Goal: Information Seeking & Learning: Learn about a topic

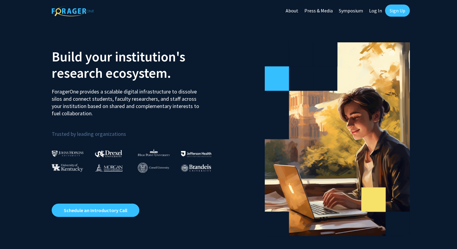
click at [371, 10] on link "Log In" at bounding box center [375, 10] width 19 height 21
select select
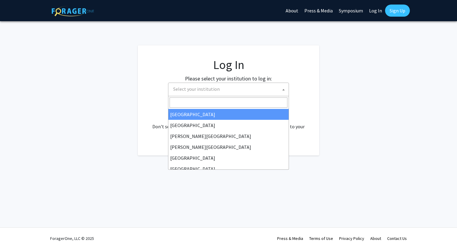
click at [264, 84] on span "Select your institution" at bounding box center [230, 89] width 118 height 12
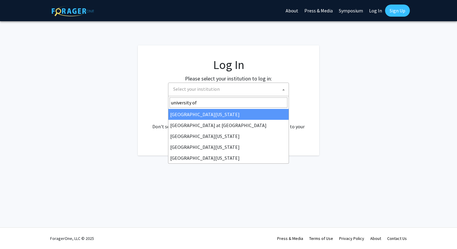
type input "university of k"
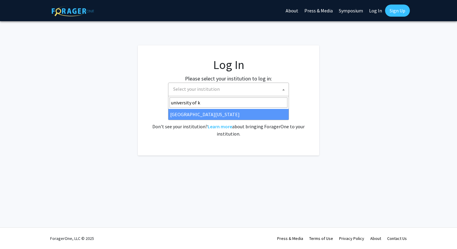
select select "13"
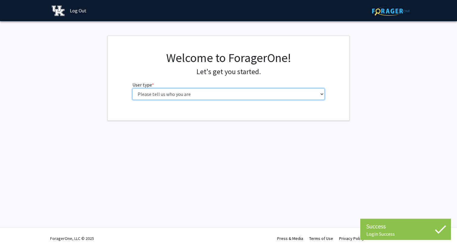
click at [289, 90] on select "Please tell us who you are Undergraduate Student Master's Student Doctoral Cand…" at bounding box center [228, 93] width 193 height 11
select select "1: undergrad"
click at [132, 88] on select "Please tell us who you are Undergraduate Student Master's Student Doctoral Cand…" at bounding box center [228, 93] width 193 height 11
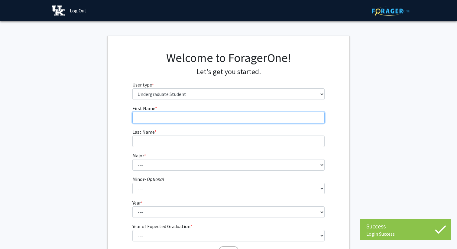
click at [219, 121] on input "First Name * required" at bounding box center [228, 117] width 193 height 11
type input "[PERSON_NAME]"
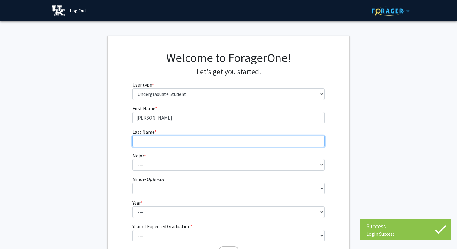
type input "Parsi"
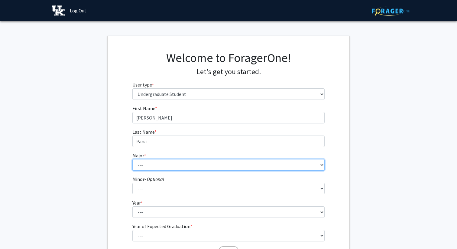
click at [188, 169] on select "--- Accounting Aerospace Engineering African American & Africana Studies Agricu…" at bounding box center [228, 164] width 193 height 11
select select "97: 934"
click at [132, 159] on select "--- Accounting Aerospace Engineering African American & Africana Studies Agricu…" at bounding box center [228, 164] width 193 height 11
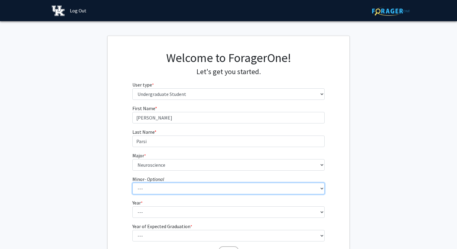
click at [161, 185] on select "--- African American & Africana Studies Agricultural Economics American Studies…" at bounding box center [228, 188] width 193 height 11
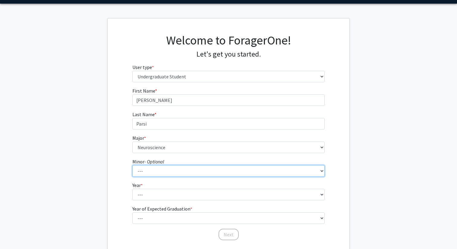
scroll to position [18, 0]
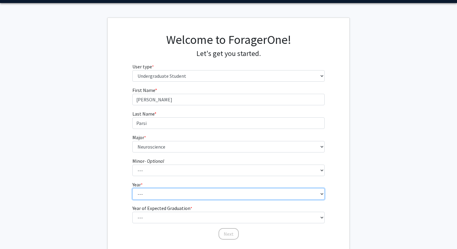
click at [135, 192] on select "--- First-year Sophomore Junior Senior Postbaccalaureate Certificate" at bounding box center [228, 193] width 193 height 11
select select "1: first-year"
click at [132, 188] on select "--- First-year Sophomore Junior Senior Postbaccalaureate Certificate" at bounding box center [228, 193] width 193 height 11
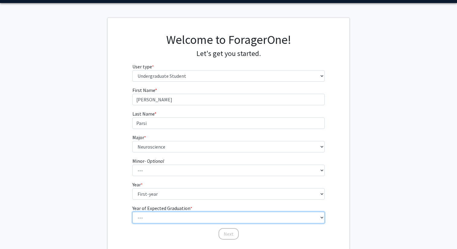
click at [146, 215] on select "--- 2025 2026 2027 2028 2029 2030 2031 2032 2033 2034" at bounding box center [228, 217] width 193 height 11
select select "5: 2029"
click at [132, 212] on select "--- 2025 2026 2027 2028 2029 2030 2031 2032 2033 2034" at bounding box center [228, 217] width 193 height 11
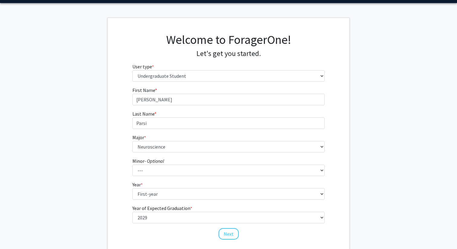
click at [219, 234] on div "First Name * required Sohan Last Name * required Parsi Major * required --- Acc…" at bounding box center [229, 163] width 202 height 154
click at [227, 232] on button "Next" at bounding box center [229, 233] width 20 height 11
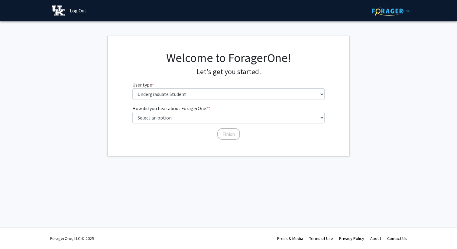
scroll to position [0, 0]
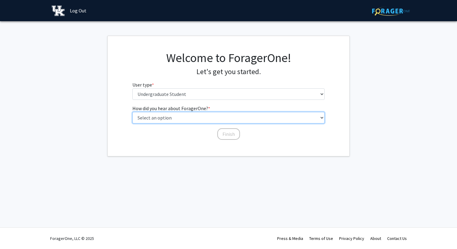
click at [202, 118] on select "Select an option Peer/student recommendation Faculty/staff recommendation Unive…" at bounding box center [228, 117] width 193 height 11
select select "1: peer_recommendation"
click at [132, 112] on select "Select an option Peer/student recommendation Faculty/staff recommendation Unive…" at bounding box center [228, 117] width 193 height 11
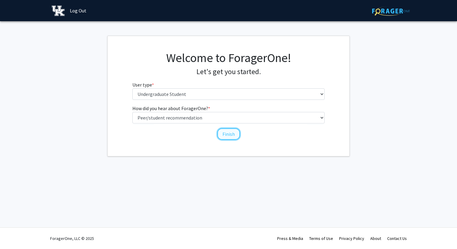
click at [225, 134] on button "Finish" at bounding box center [228, 133] width 23 height 11
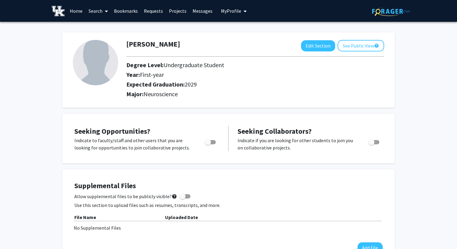
click at [102, 13] on link "Search" at bounding box center [98, 10] width 25 height 21
click at [109, 26] on span "Faculty/Staff" at bounding box center [108, 28] width 44 height 12
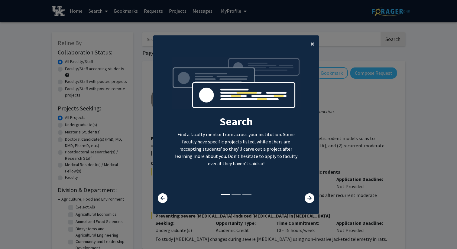
click at [316, 42] on button "×" at bounding box center [313, 43] width 14 height 17
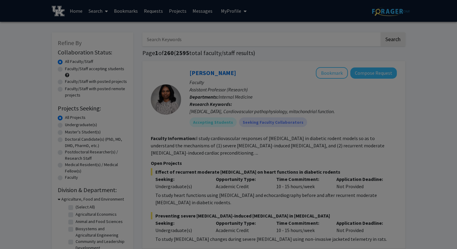
click at [318, 52] on div "Search Find a faculty mentor from across your institution. Some faculty have sp…" at bounding box center [236, 67] width 166 height 136
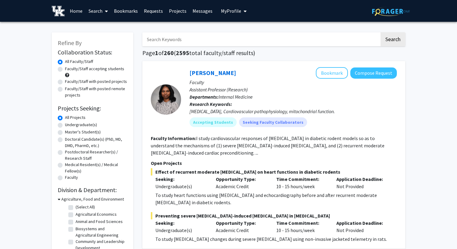
click at [246, 38] on input "Search Keywords" at bounding box center [260, 39] width 237 height 14
type input "neuroscience"
click at [381, 32] on button "Search" at bounding box center [393, 39] width 25 height 14
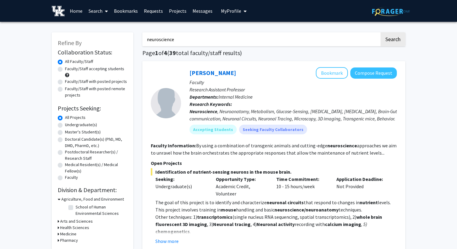
click at [97, 120] on div "All Projects" at bounding box center [93, 117] width 70 height 7
click at [94, 123] on label "Undergraduate(s)" at bounding box center [81, 125] width 32 height 6
click at [69, 123] on input "Undergraduate(s)" at bounding box center [67, 124] width 4 height 4
radio input "true"
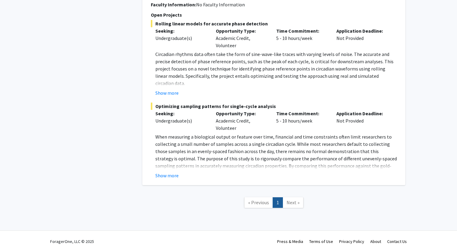
scroll to position [339, 0]
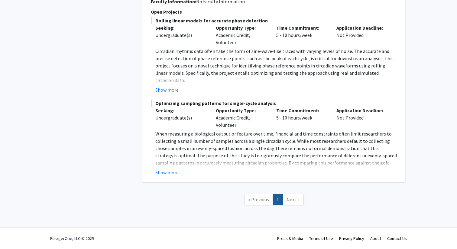
click at [286, 199] on link "Next »" at bounding box center [293, 199] width 21 height 11
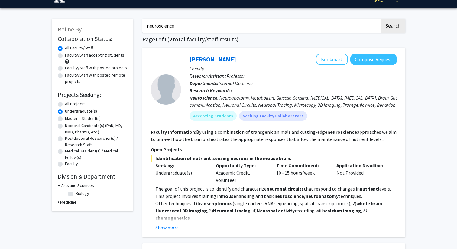
scroll to position [14, 0]
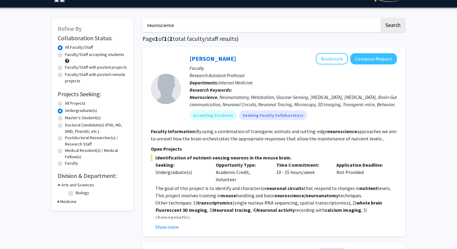
click at [67, 101] on label "All Projects" at bounding box center [75, 103] width 21 height 6
click at [67, 101] on input "All Projects" at bounding box center [67, 102] width 4 height 4
radio input "true"
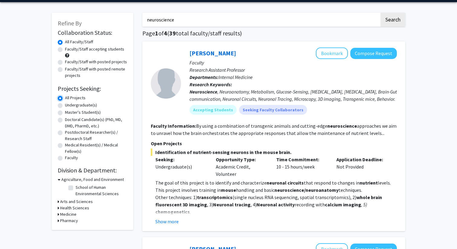
scroll to position [18, 0]
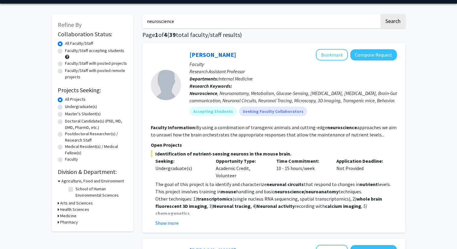
click at [93, 52] on label "Faculty/Staff accepting students" at bounding box center [94, 50] width 59 height 6
click at [69, 51] on input "Faculty/Staff accepting students" at bounding box center [67, 49] width 4 height 4
radio input "true"
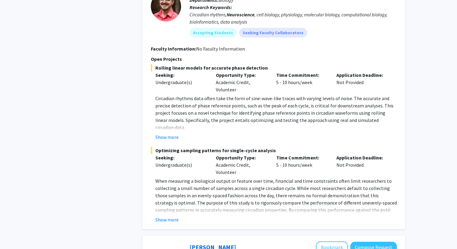
scroll to position [964, 0]
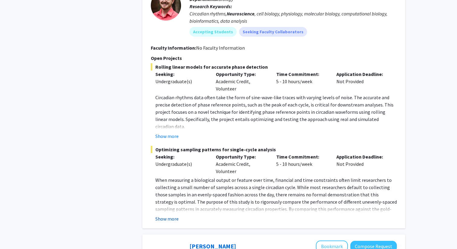
click at [174, 215] on button "Show more" at bounding box center [166, 218] width 23 height 7
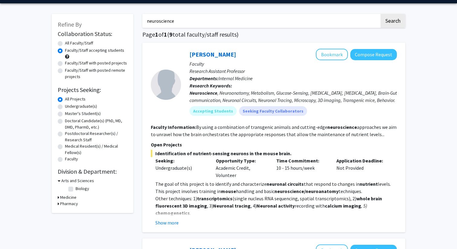
scroll to position [9, 0]
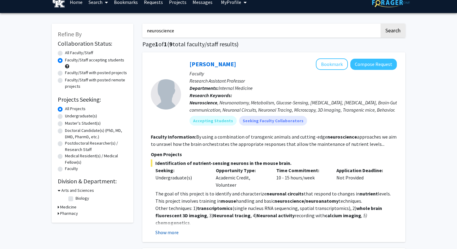
click at [163, 232] on button "Show more" at bounding box center [166, 231] width 23 height 7
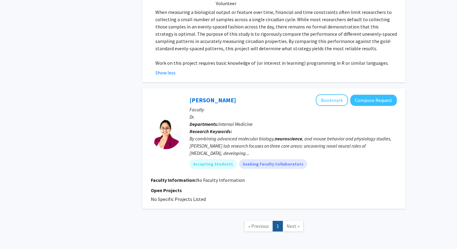
scroll to position [1175, 0]
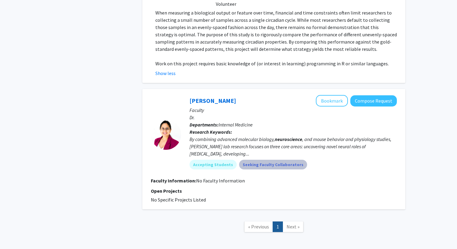
click at [246, 160] on mat-chip "Seeking Faculty Collaborators" at bounding box center [273, 165] width 68 height 10
click at [246, 135] on div "By combining advanced molecular biology, neuroscience , and mouse behavior and …" at bounding box center [293, 146] width 207 height 22
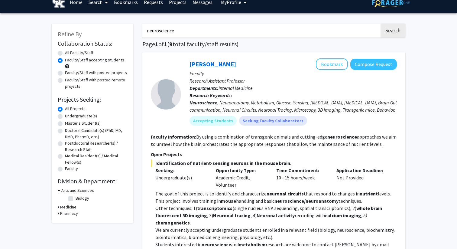
scroll to position [0, 0]
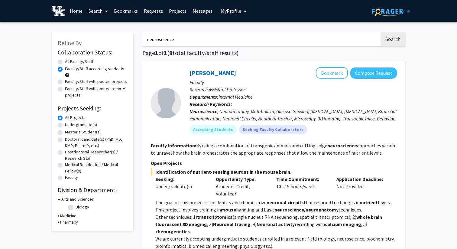
click at [241, 12] on span "My profile dropdown to access profile and logout" at bounding box center [243, 11] width 5 height 21
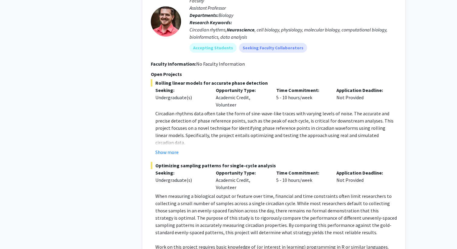
scroll to position [992, 0]
click at [167, 148] on button "Show more" at bounding box center [166, 151] width 23 height 7
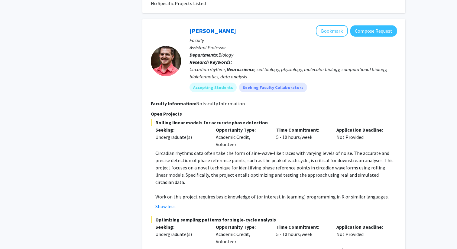
scroll to position [957, 0]
